Goal: Task Accomplishment & Management: Manage account settings

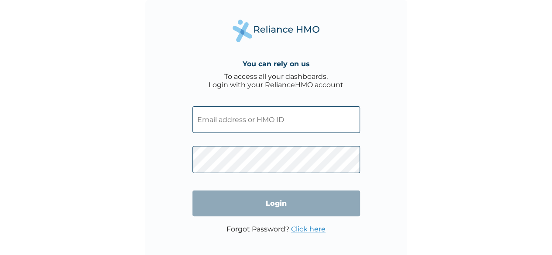
type input "Reliance"
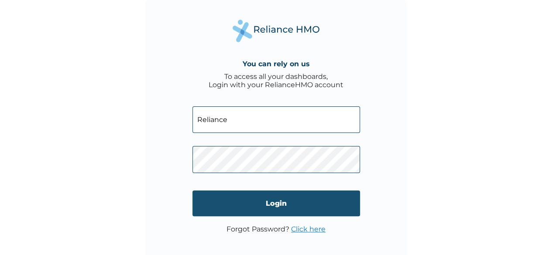
click at [253, 209] on input "Login" at bounding box center [277, 204] width 168 height 26
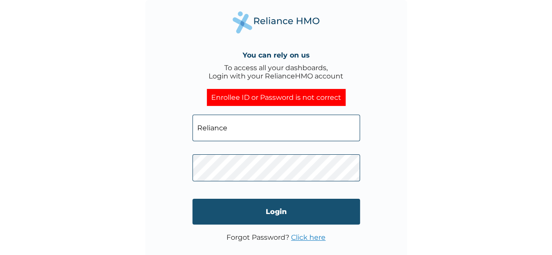
click at [273, 220] on input "Login" at bounding box center [277, 212] width 168 height 26
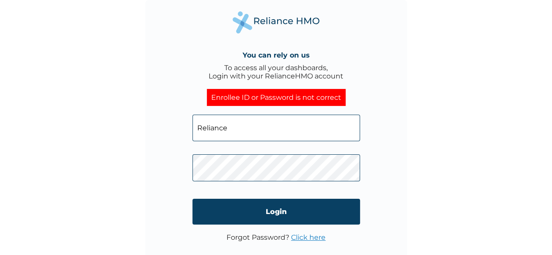
click at [242, 118] on input "Reliance" at bounding box center [277, 128] width 168 height 27
click at [237, 123] on input "Reliance" at bounding box center [277, 128] width 168 height 27
click at [244, 134] on input "Reliance" at bounding box center [277, 128] width 168 height 27
type input "R"
click at [244, 134] on input "text" at bounding box center [277, 128] width 168 height 27
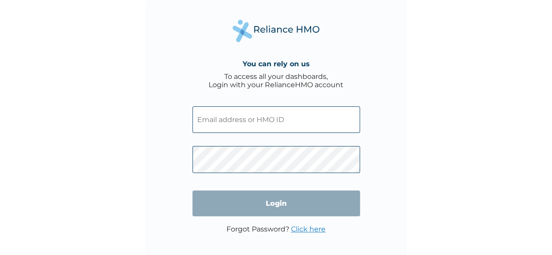
type input "EIA/10270/A"
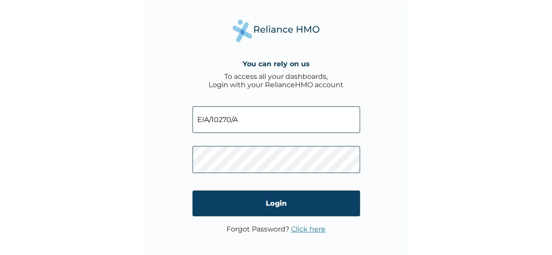
click at [281, 220] on form "EIA/10270/A Login" at bounding box center [277, 161] width 168 height 127
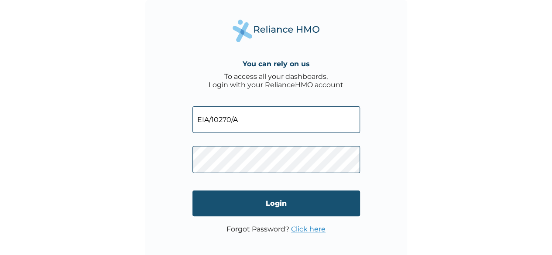
click at [273, 212] on input "Login" at bounding box center [277, 204] width 168 height 26
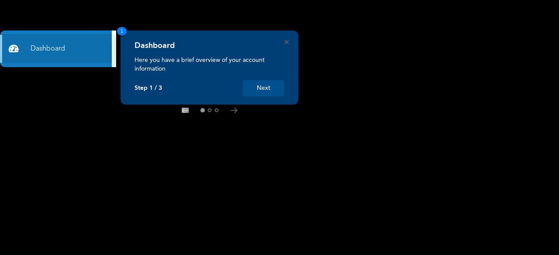
click at [262, 92] on button "Next" at bounding box center [263, 88] width 41 height 16
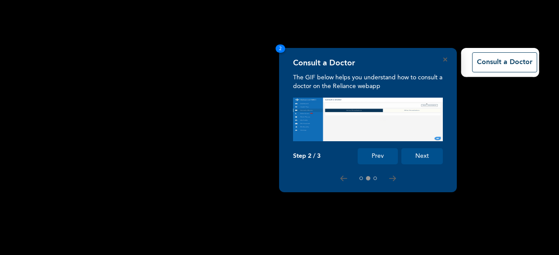
click at [262, 92] on rect at bounding box center [279, 127] width 559 height 255
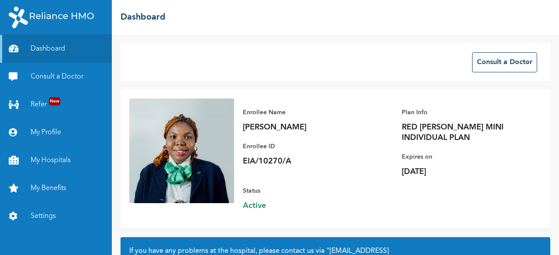
scroll to position [99, 0]
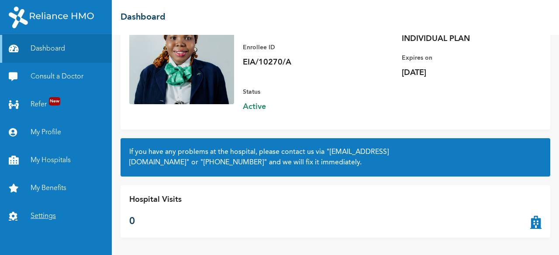
click at [62, 212] on link "Settings" at bounding box center [56, 217] width 112 height 28
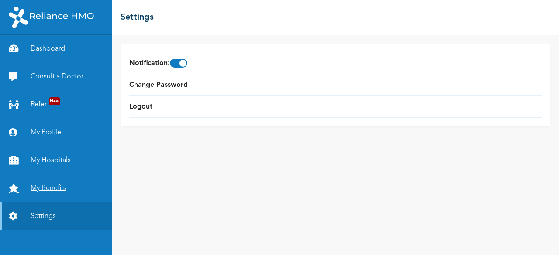
click at [45, 189] on link "My Benefits" at bounding box center [56, 189] width 112 height 28
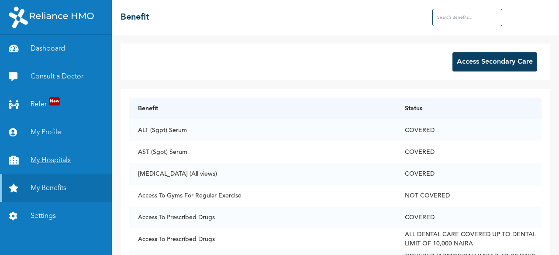
click at [51, 163] on link "My Hospitals" at bounding box center [56, 161] width 112 height 28
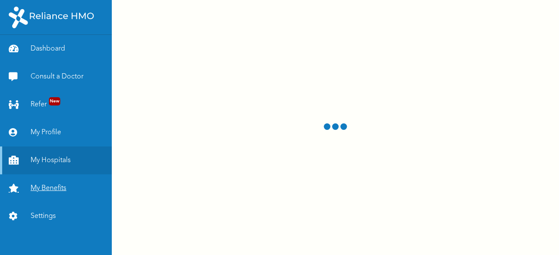
click at [58, 186] on link "My Benefits" at bounding box center [56, 189] width 112 height 28
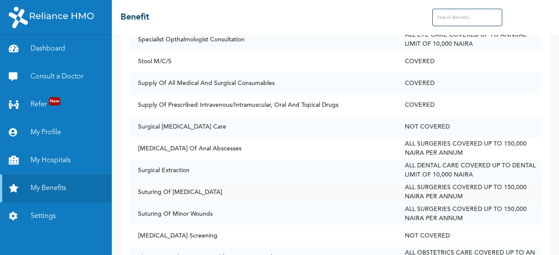
scroll to position [3811, 0]
